Goal: Browse casually: Explore the website without a specific task or goal

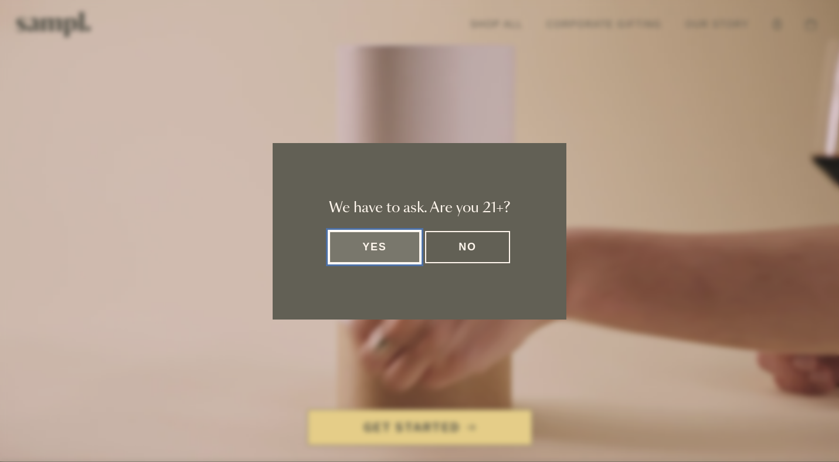
click at [481, 249] on button "No" at bounding box center [467, 247] width 85 height 32
click at [361, 258] on button "Yes" at bounding box center [375, 247] width 92 height 32
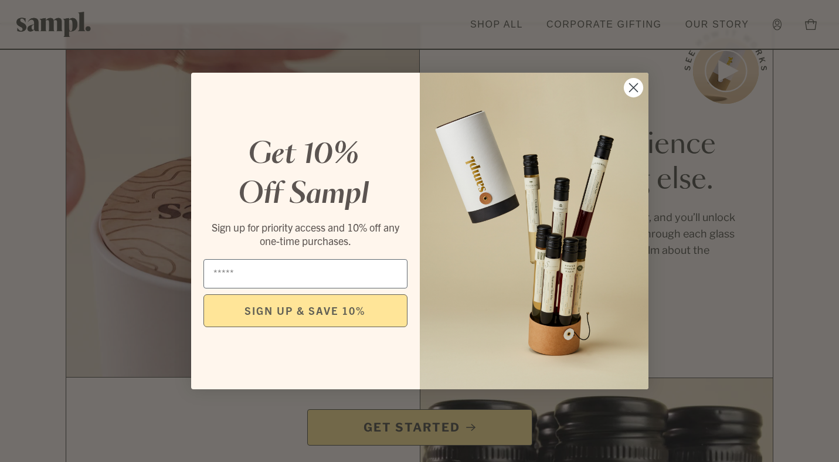
scroll to position [708, 0]
click at [632, 86] on icon "Close dialog" at bounding box center [633, 88] width 8 height 8
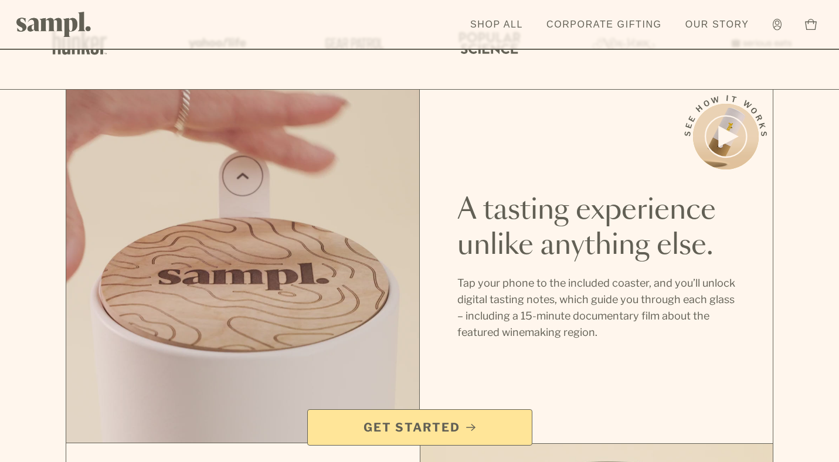
scroll to position [671, 0]
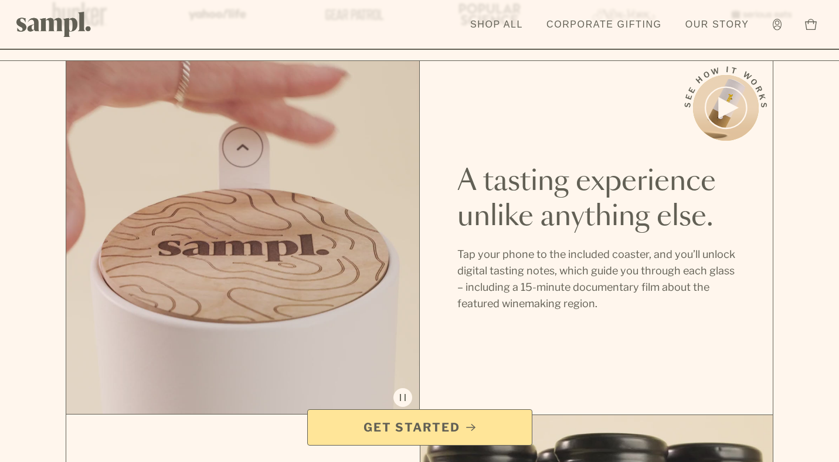
click at [725, 109] on icon at bounding box center [728, 108] width 18 height 19
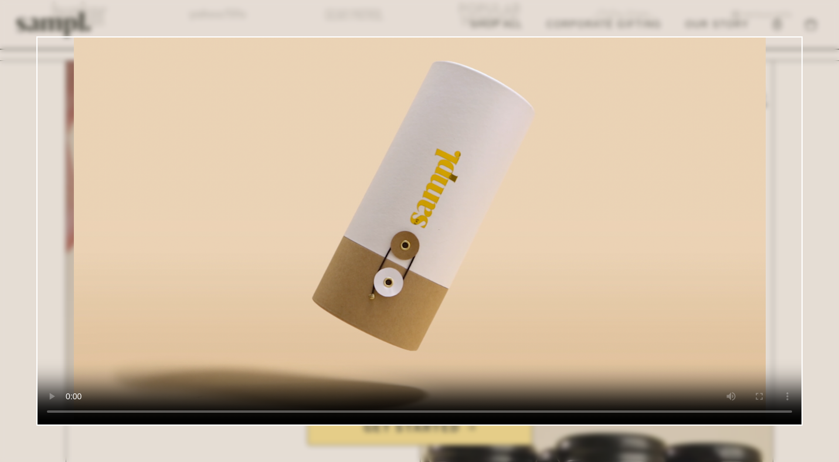
scroll to position [0, 0]
